Goal: Task Accomplishment & Management: Use online tool/utility

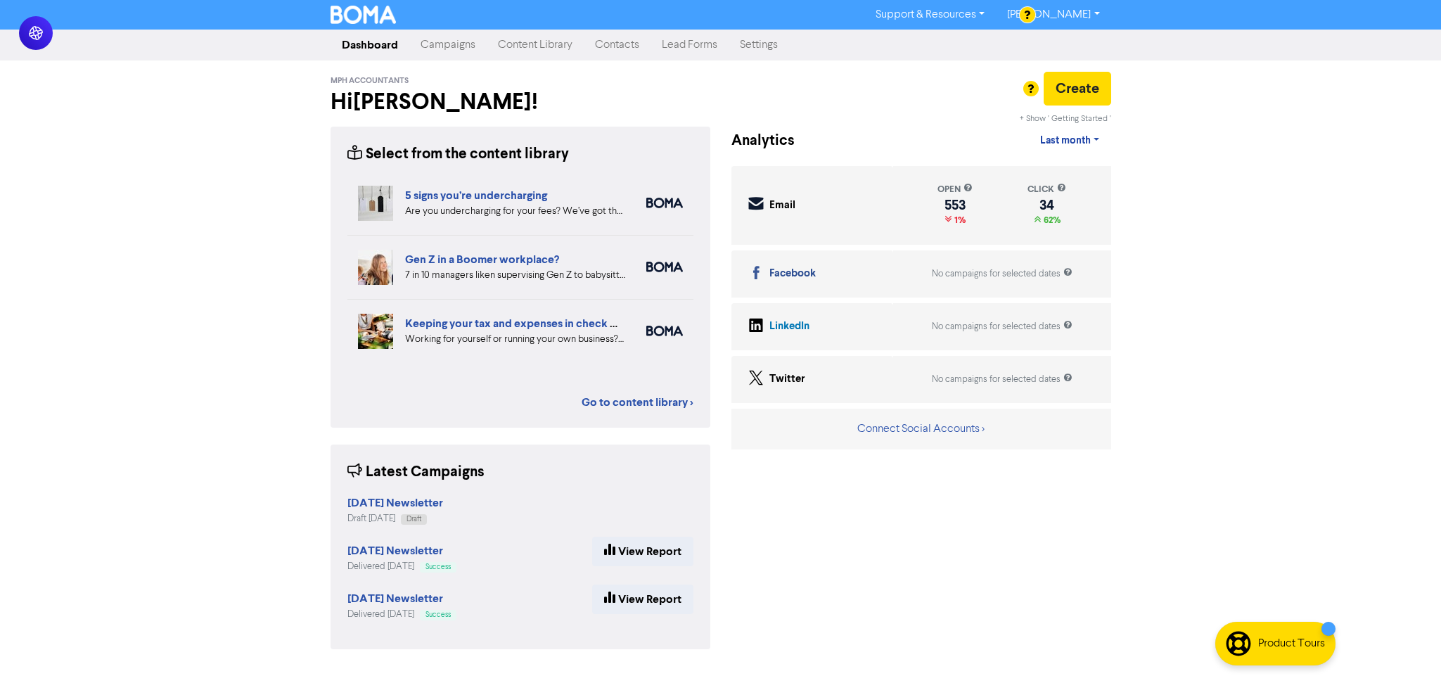
click at [454, 45] on link "Campaigns" at bounding box center [447, 45] width 77 height 28
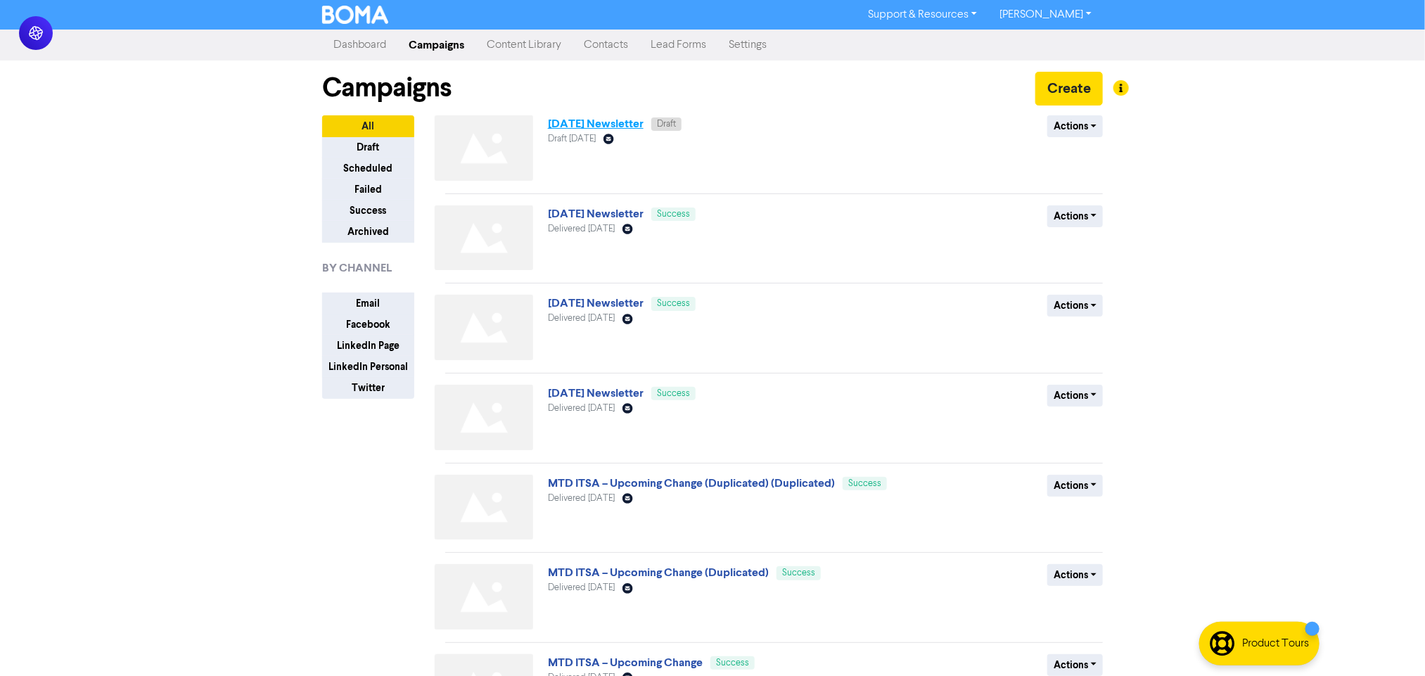
click at [644, 127] on link "[DATE] Newsletter" at bounding box center [596, 124] width 96 height 14
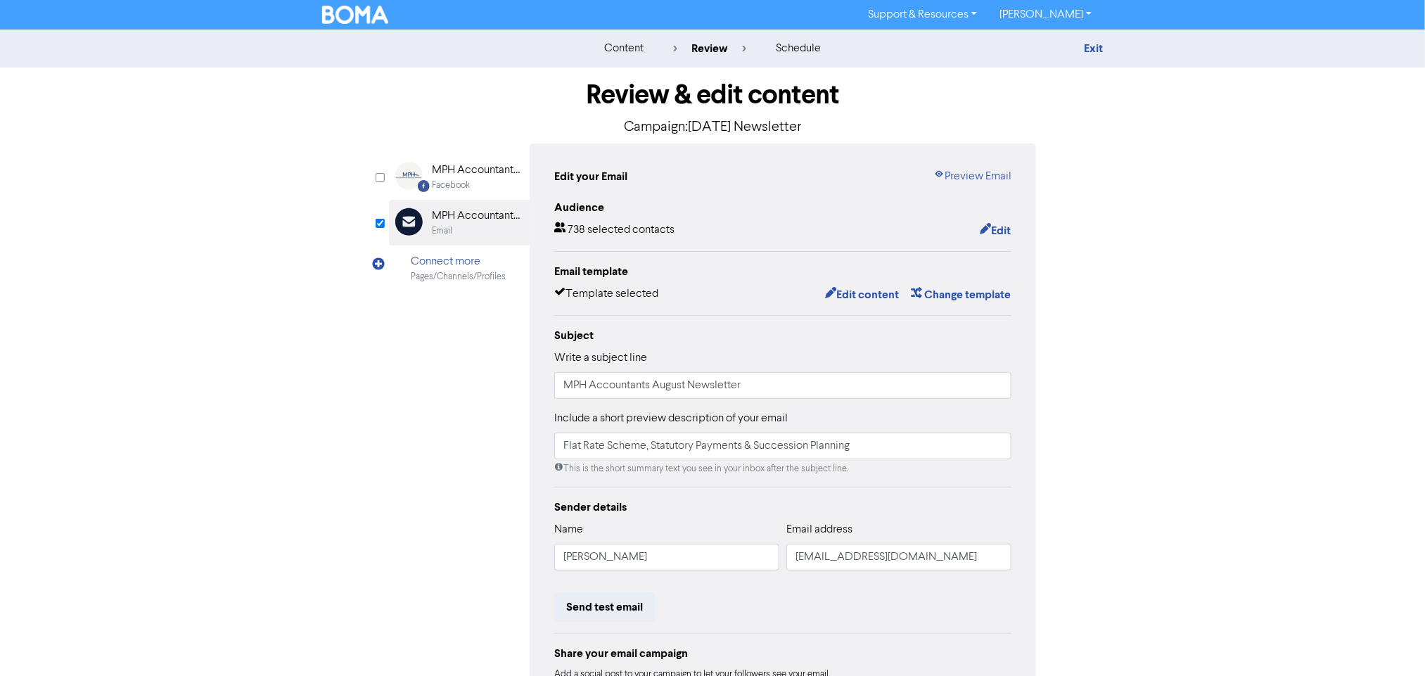
click at [859, 329] on div "Subject" at bounding box center [782, 335] width 457 height 17
click at [871, 304] on button "Edit content" at bounding box center [861, 295] width 75 height 18
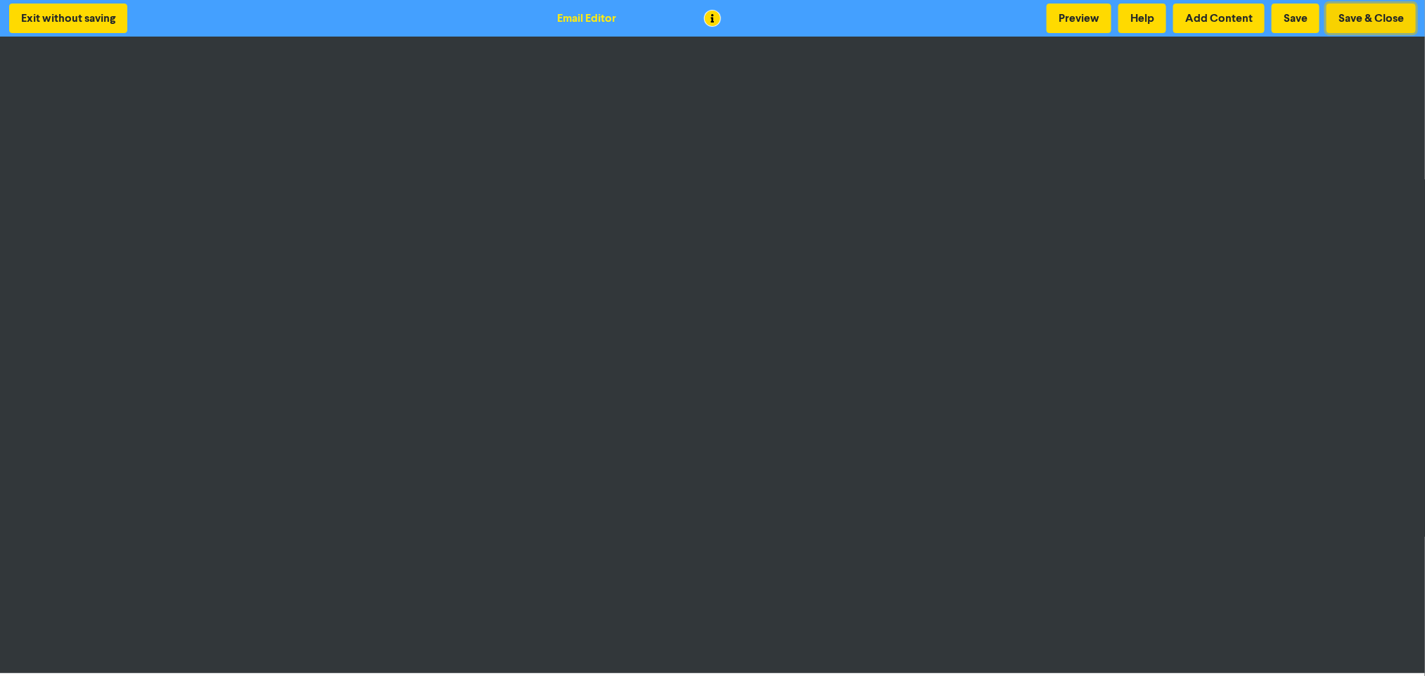
click at [1348, 9] on button "Save & Close" at bounding box center [1370, 19] width 89 height 30
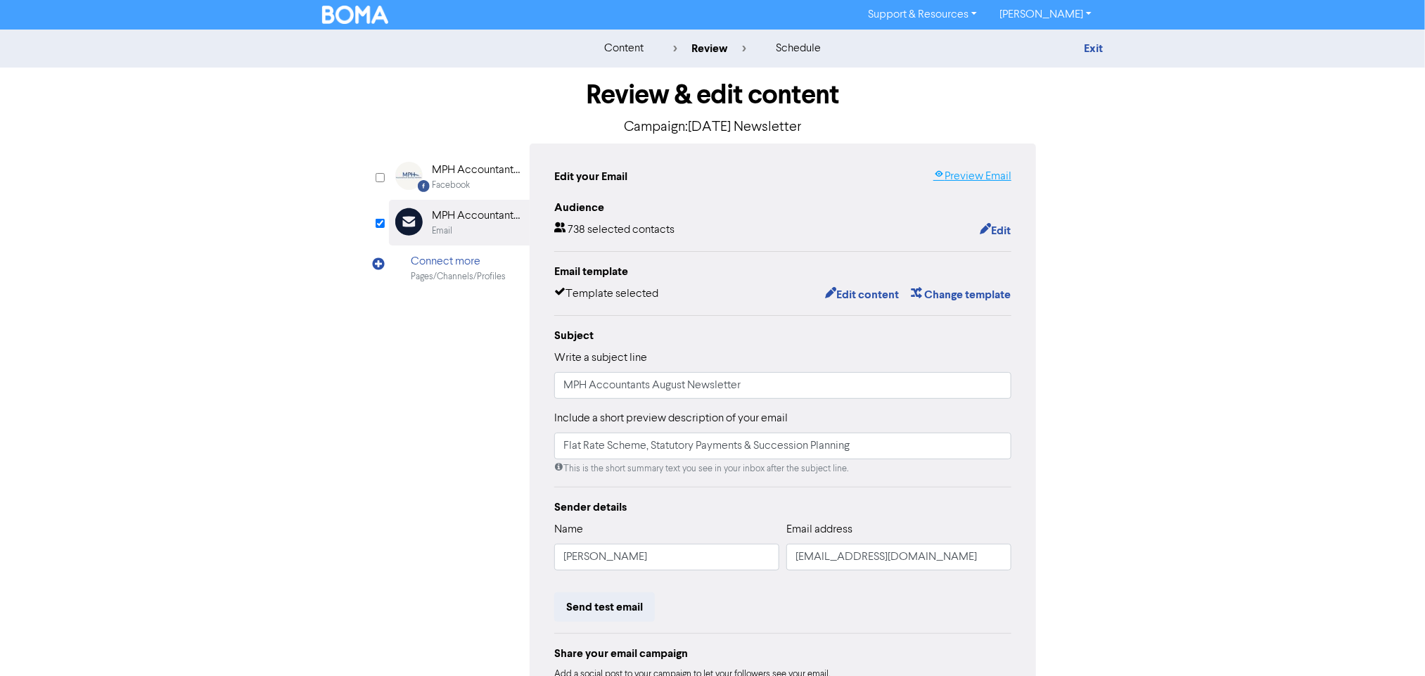
click at [1000, 179] on link "Preview Email" at bounding box center [972, 176] width 78 height 17
click at [838, 294] on button "Edit content" at bounding box center [861, 295] width 75 height 18
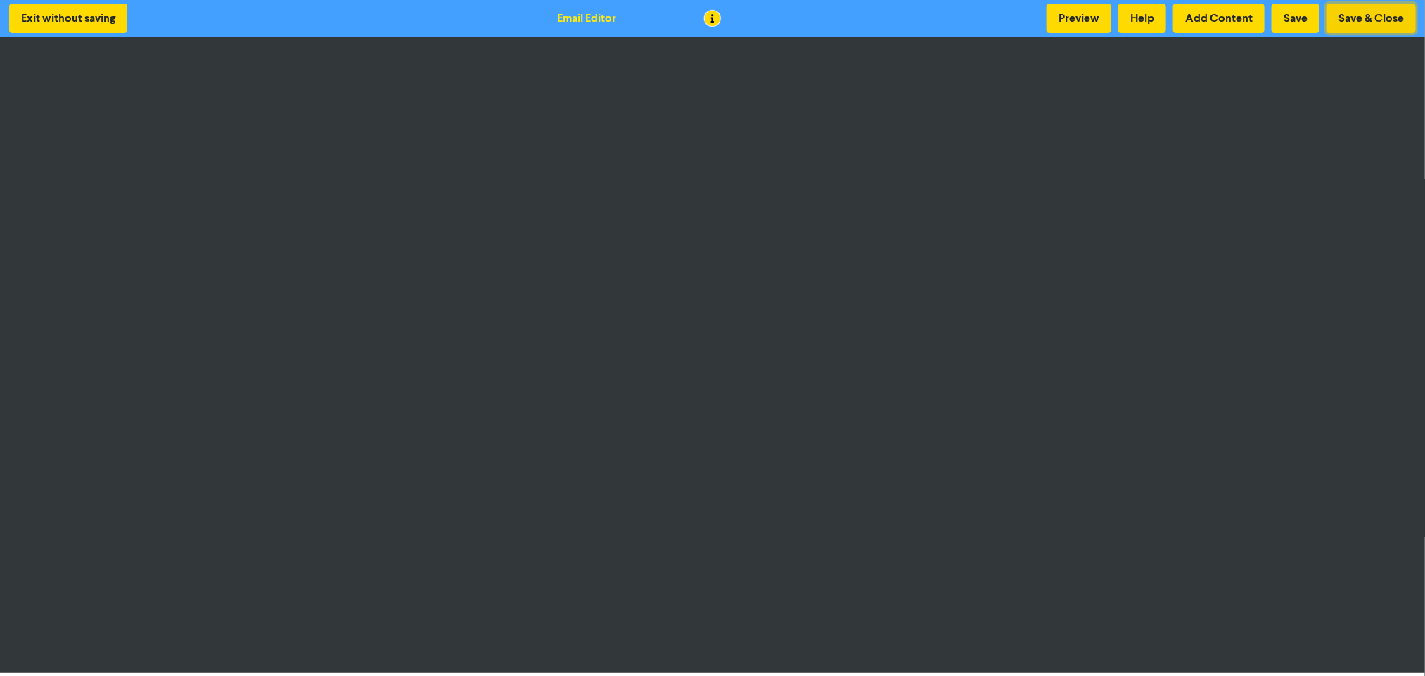
click at [1340, 11] on button "Save & Close" at bounding box center [1370, 19] width 89 height 30
click at [1400, 24] on button "Save & Close" at bounding box center [1370, 19] width 89 height 30
